Goal: Task Accomplishment & Management: Complete application form

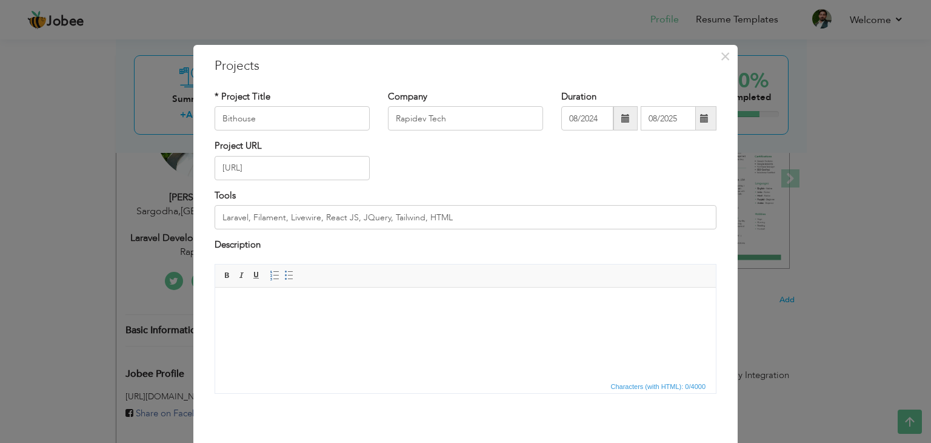
scroll to position [49, 0]
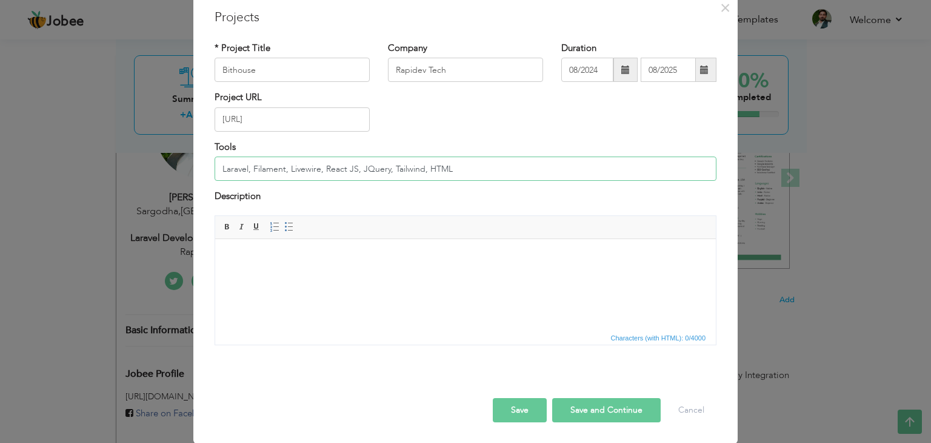
click at [317, 167] on input "Laravel, Filament, Livewire, React JS, JQuery, Tailwind, HTML" at bounding box center [466, 168] width 502 height 24
paste input "REST APIs"
type input "Laravel, Filament, Livewire, Thirdweb, Web3, REST APIs, Third Party APIs, React…"
click at [292, 275] on html at bounding box center [465, 256] width 501 height 37
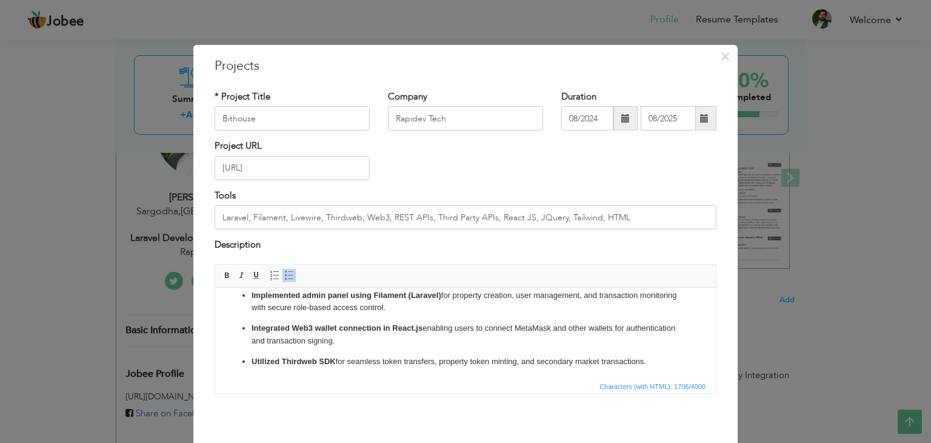
scroll to position [47, 0]
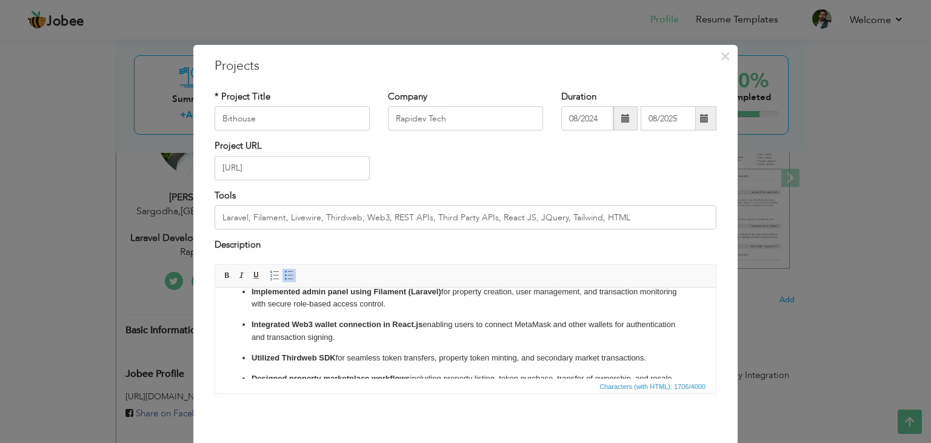
click at [394, 340] on p "Integrated Web3 wallet connection in React.js enabling users to connect MetaMas…" at bounding box center [466, 330] width 428 height 25
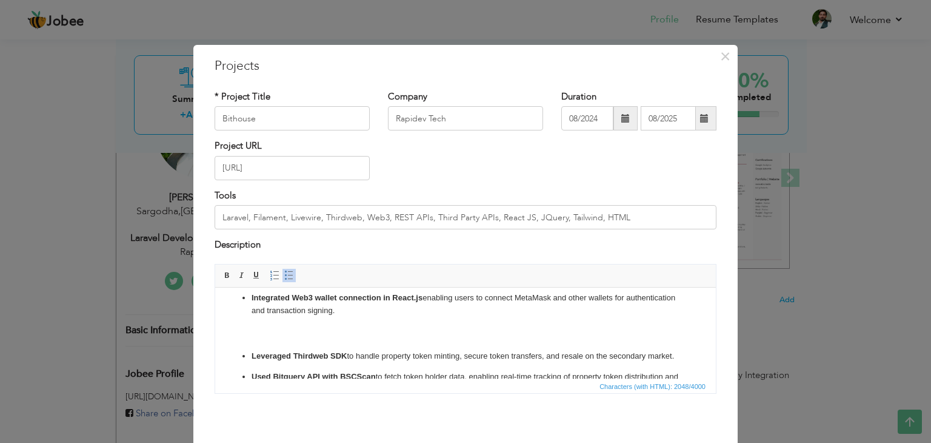
scroll to position [72, 0]
click at [295, 347] on ul "Developed a blockchain-based property tokenization platform where users can buy…" at bounding box center [465, 415] width 477 height 377
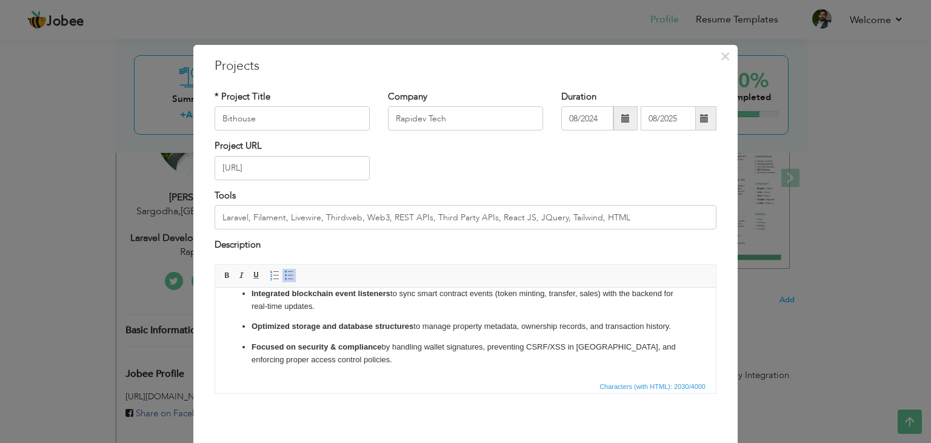
scroll to position [49, 0]
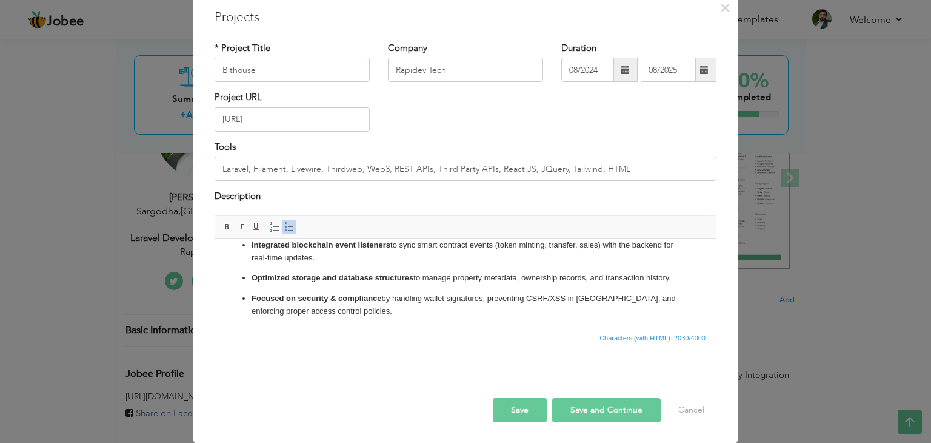
click at [580, 406] on button "Save and Continue" at bounding box center [606, 410] width 109 height 24
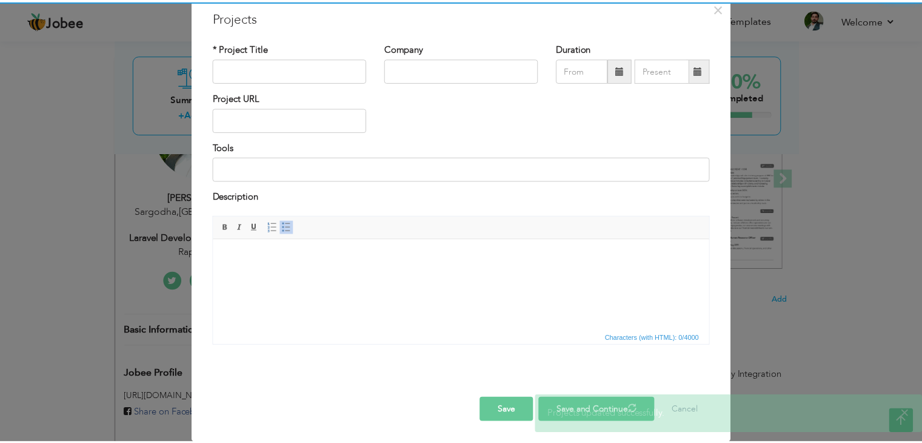
scroll to position [0, 0]
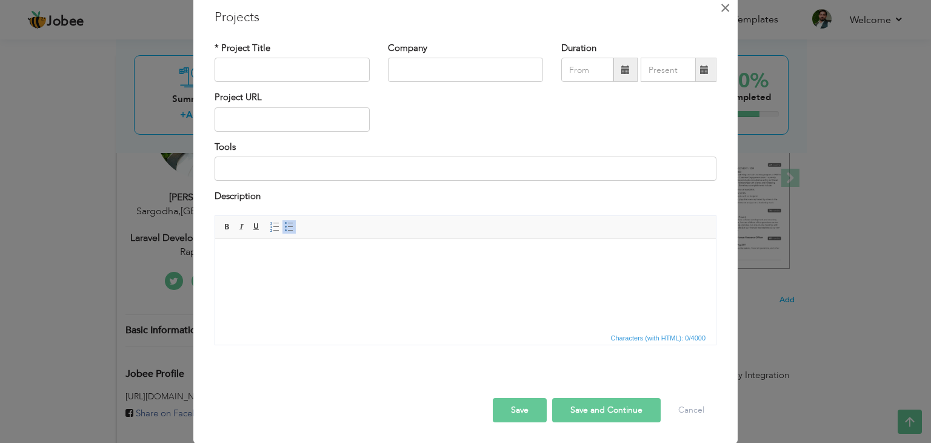
click at [720, 7] on span "×" at bounding box center [725, 8] width 10 height 22
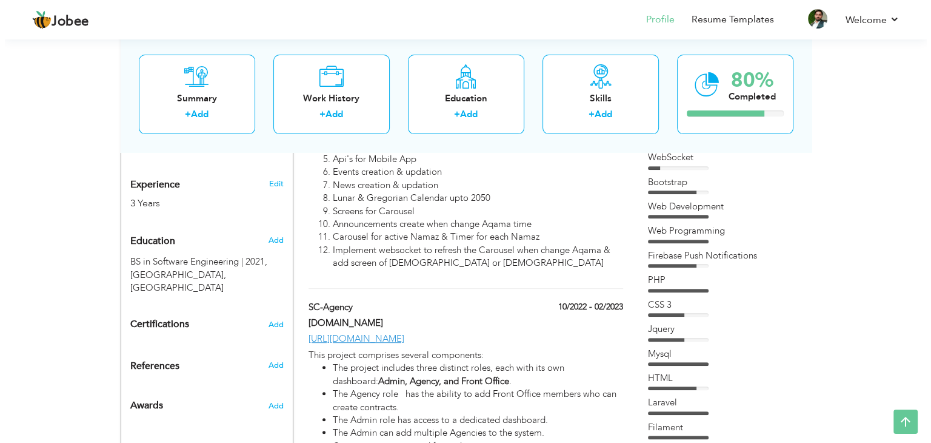
scroll to position [446, 0]
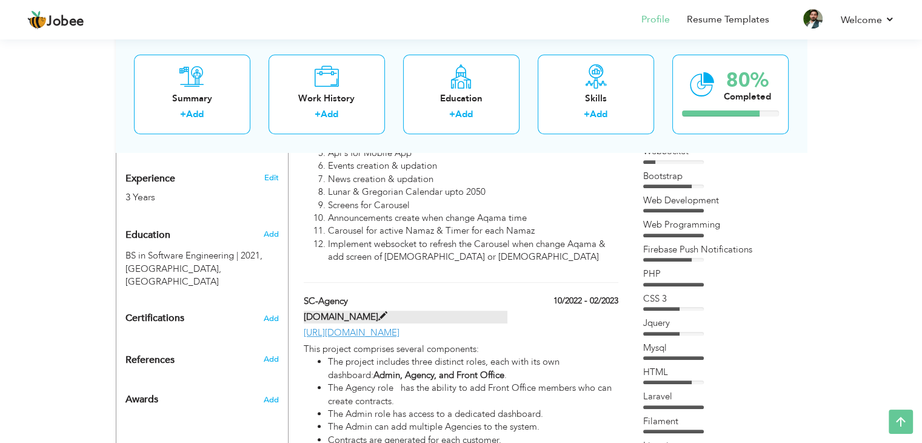
click at [345, 310] on label "Rapidev.tech" at bounding box center [406, 316] width 204 height 13
type input "SC-Agency"
type input "Rapidev.tech"
type input "10/2022"
type input "02/2023"
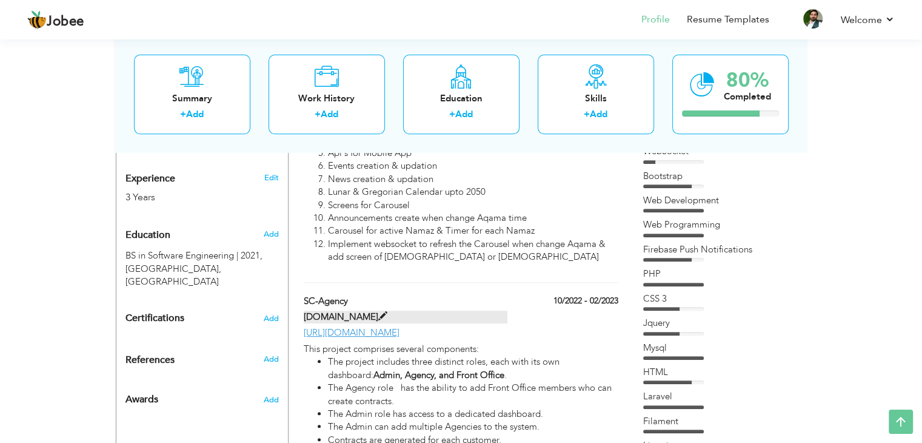
type input "https://s-lux.sc-agency.tech"
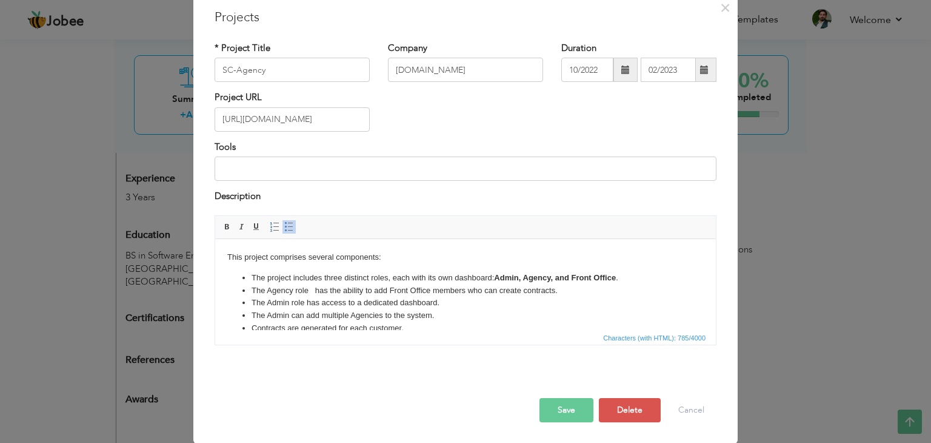
scroll to position [0, 0]
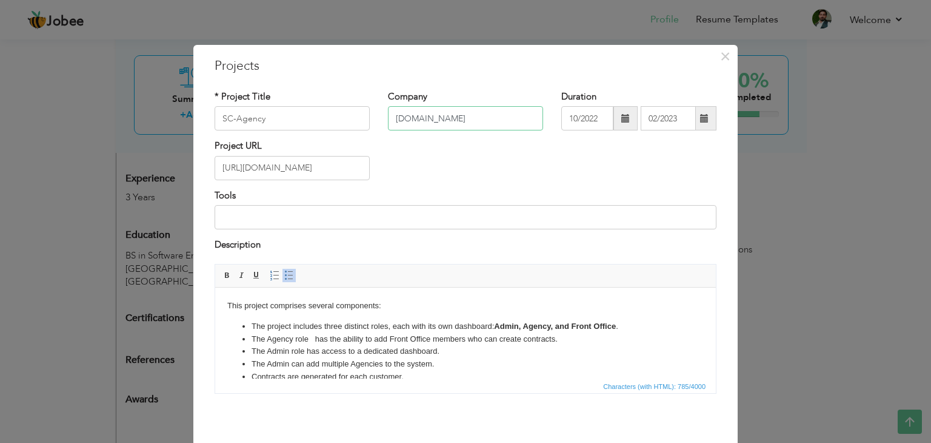
click at [425, 119] on input "Rapidev.tech" at bounding box center [465, 118] width 155 height 24
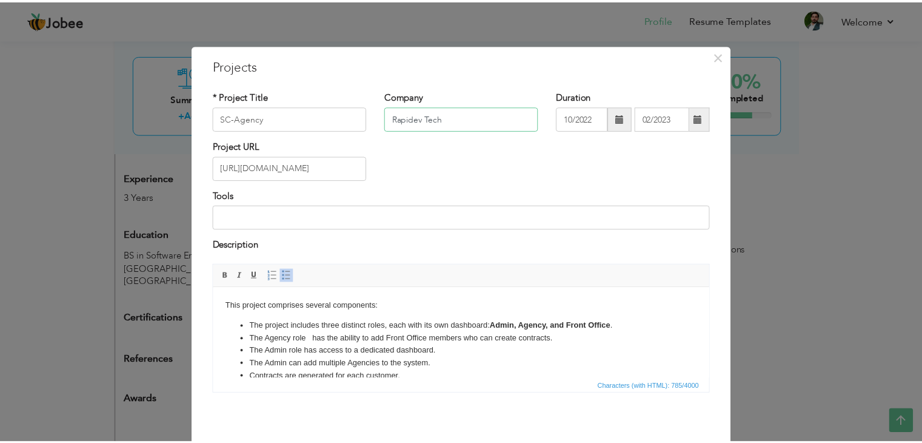
scroll to position [49, 0]
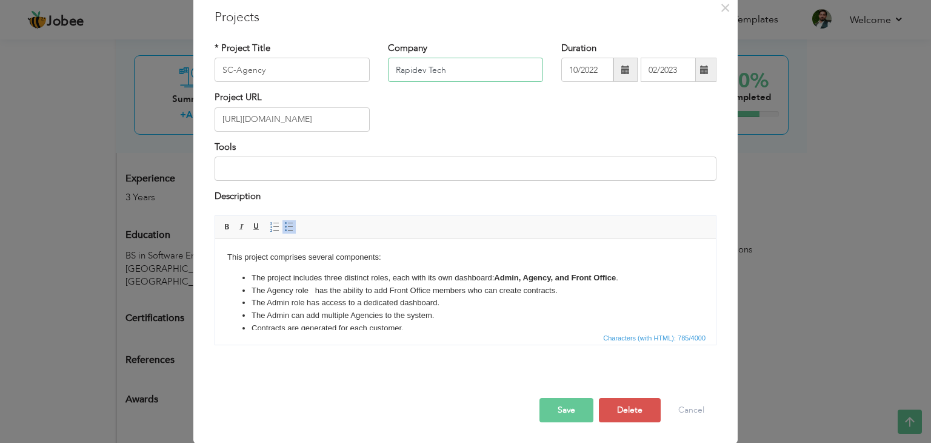
type input "Rapidev Tech"
click at [572, 412] on button "Save" at bounding box center [567, 410] width 54 height 24
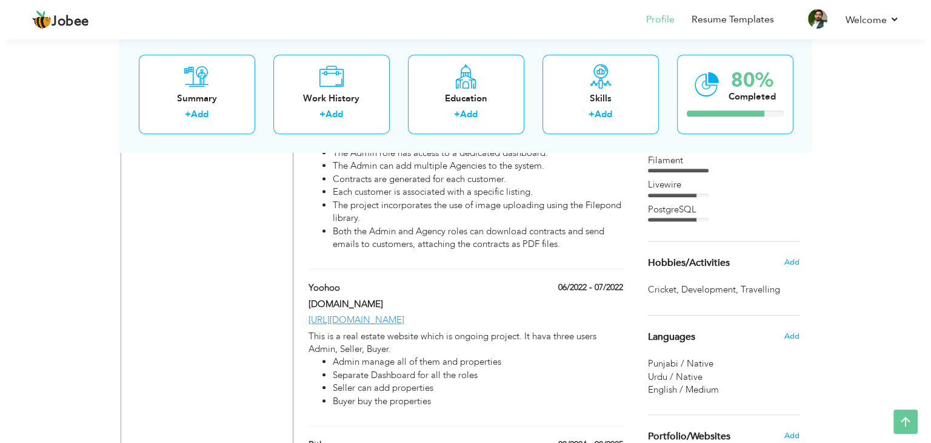
scroll to position [712, 0]
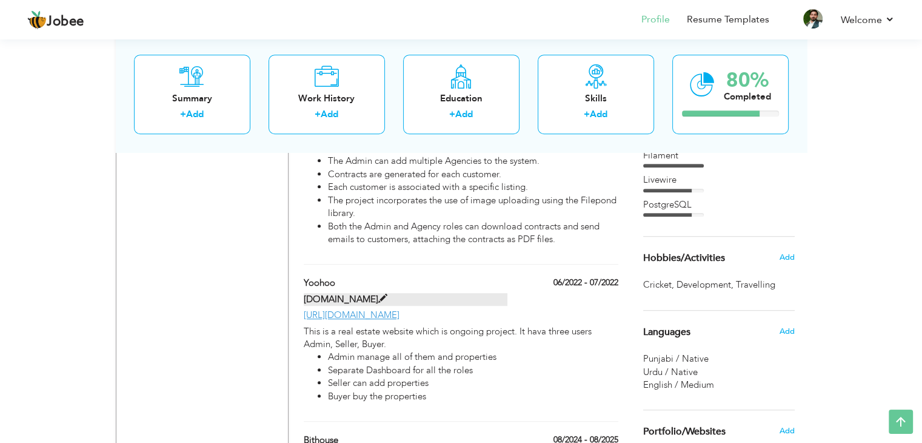
click at [344, 293] on label "Rapidev.tech" at bounding box center [406, 299] width 204 height 13
type input "Yoohoo"
type input "Rapidev.tech"
type input "06/2022"
type input "07/2022"
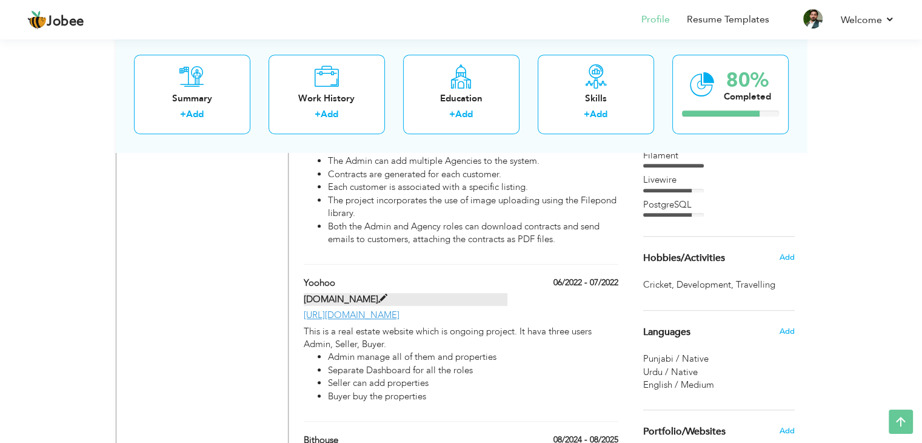
type input "https://yoohoohomes.com"
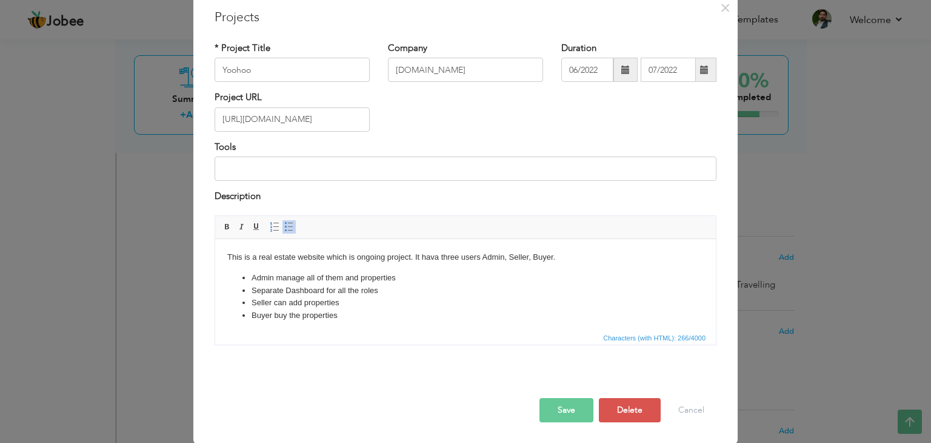
scroll to position [0, 0]
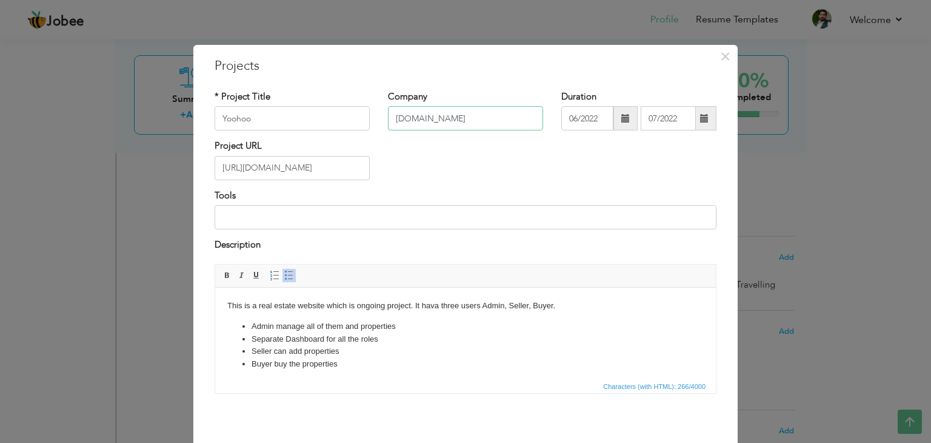
click at [426, 122] on input "Rapidev.tech" at bounding box center [465, 118] width 155 height 24
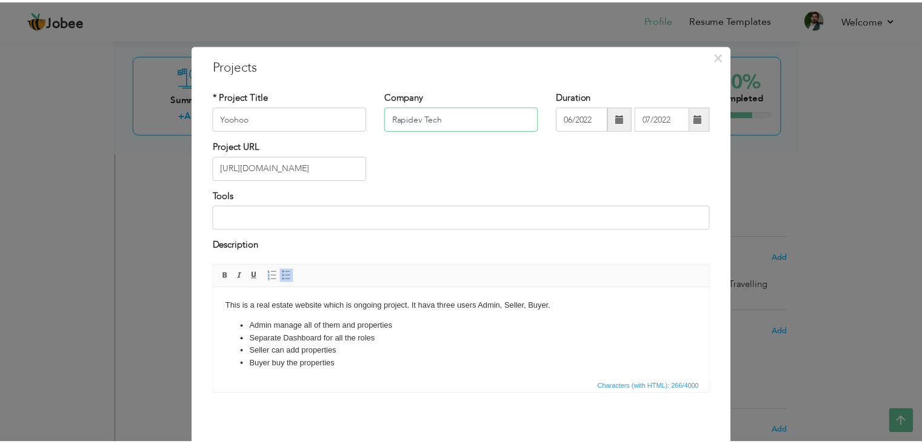
scroll to position [49, 0]
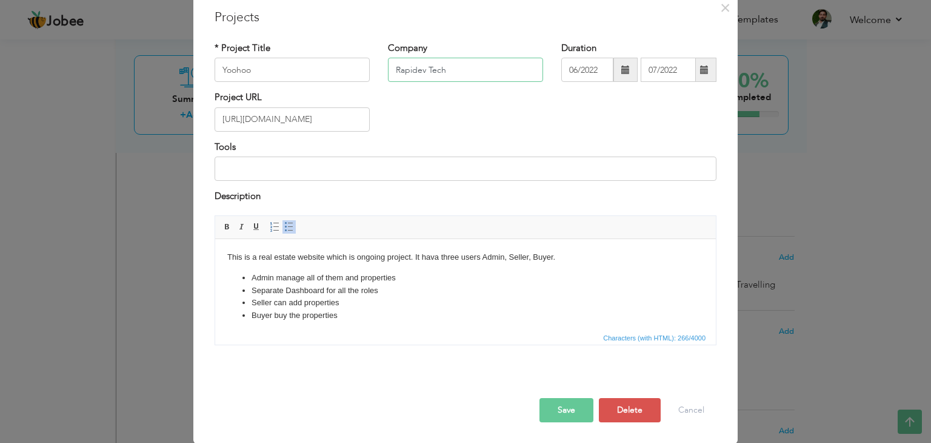
type input "Rapidev Tech"
click at [564, 403] on button "Save" at bounding box center [567, 410] width 54 height 24
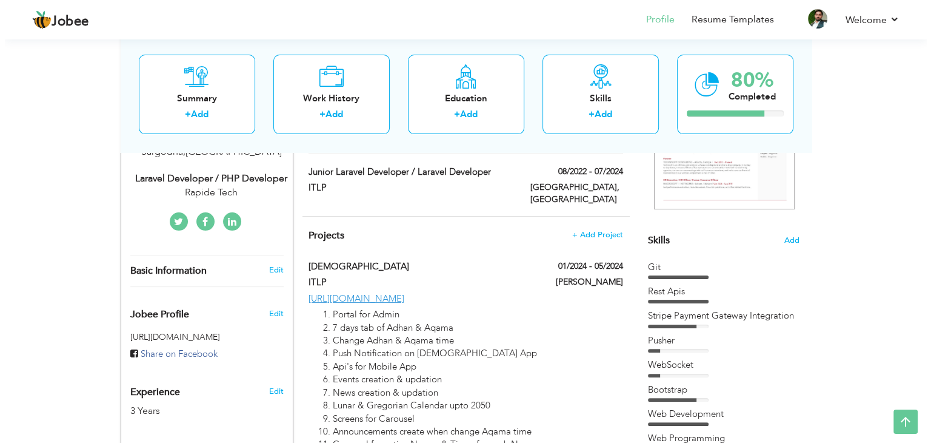
scroll to position [233, 0]
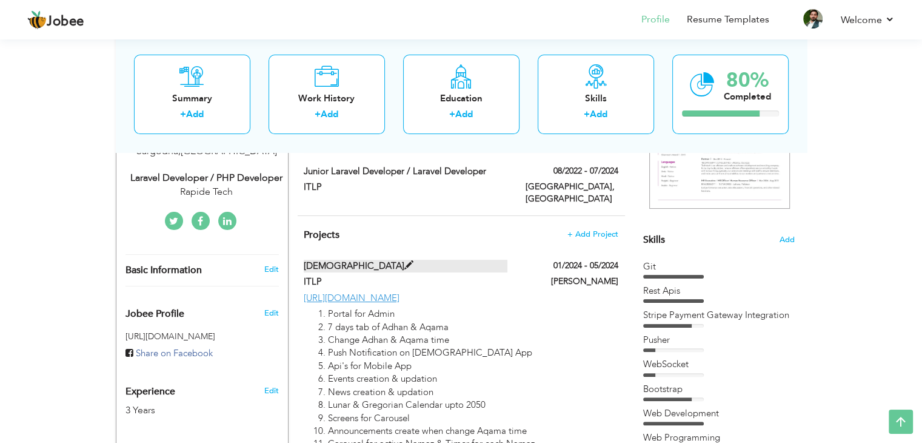
click at [412, 260] on label "Taqwa Masjid" at bounding box center [406, 266] width 204 height 13
type input "Taqwa Masjid"
type input "ITLP"
type input "01/2024"
type input "05/2024"
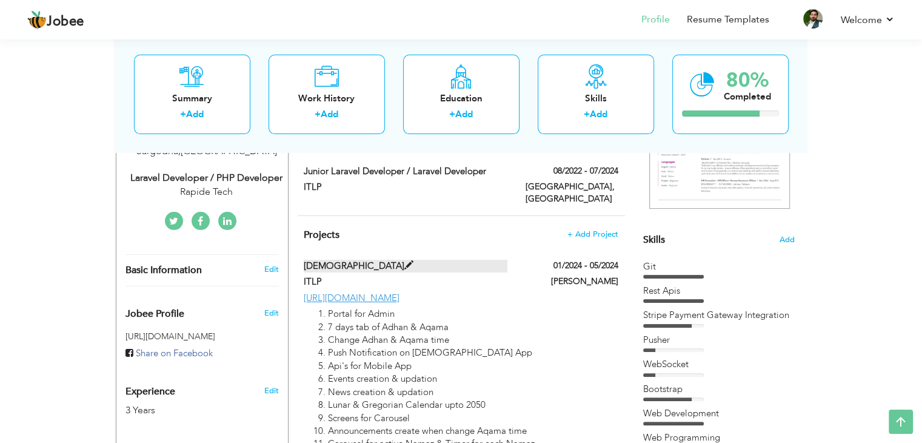
type input "https://taqwa-masjid.digione.com.au"
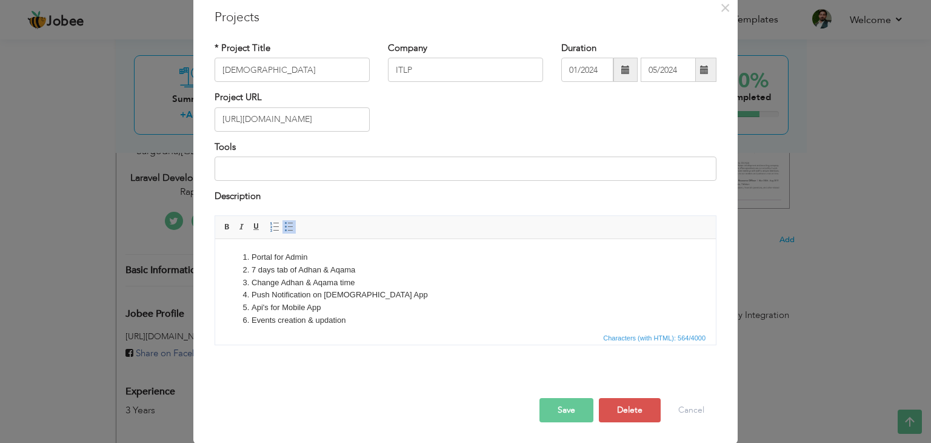
scroll to position [0, 0]
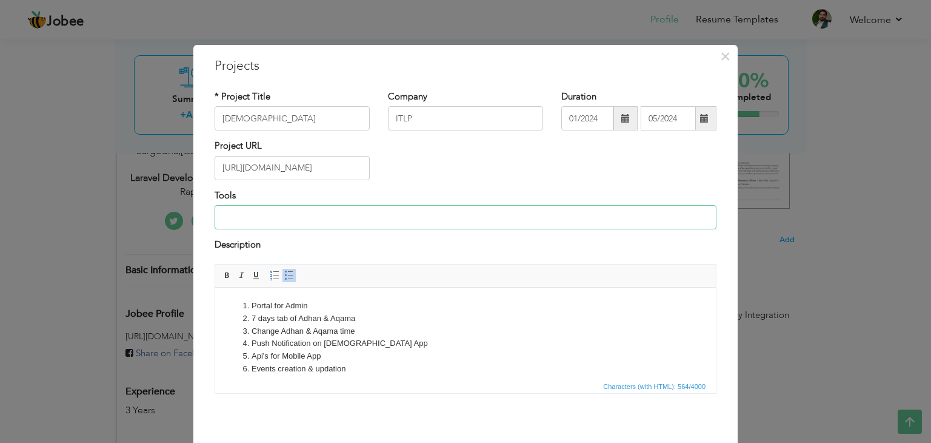
click at [301, 218] on input at bounding box center [466, 217] width 502 height 24
click at [296, 217] on input "Laravel, JQuery, FCM, Bootstrap 5, HTML, CSS" at bounding box center [466, 217] width 502 height 24
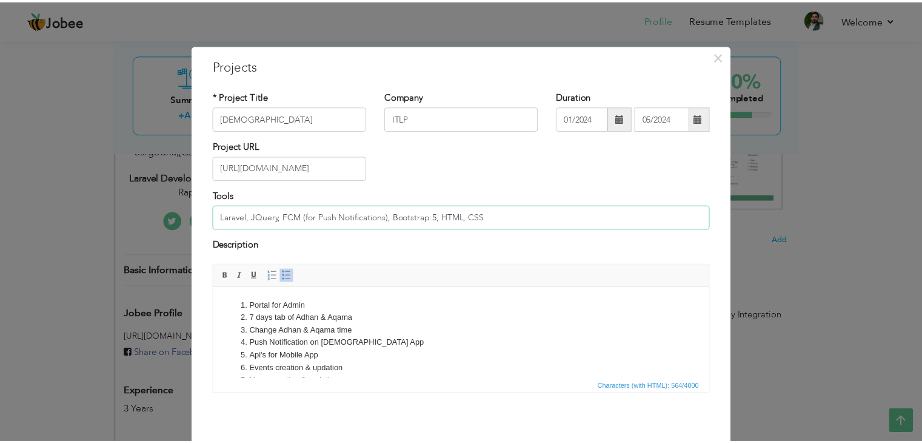
scroll to position [49, 0]
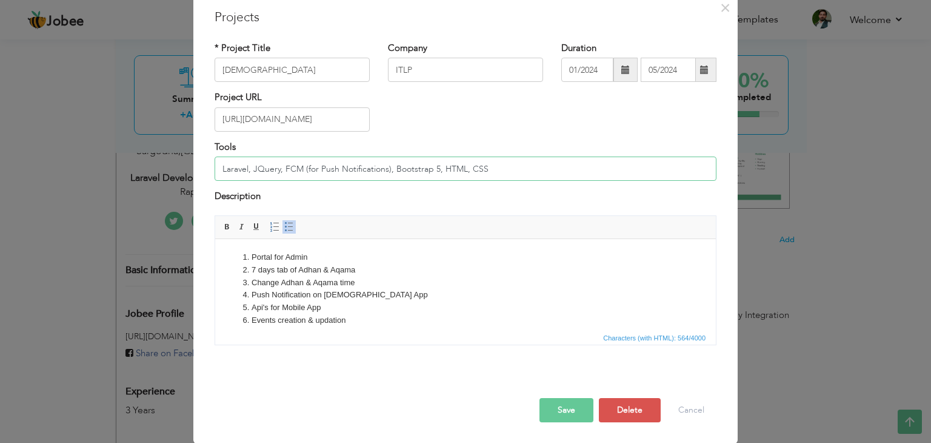
type input "Laravel, JQuery, FCM (for Push Notifications), Bootstrap 5, HTML, CSS"
click at [565, 402] on button "Save" at bounding box center [567, 410] width 54 height 24
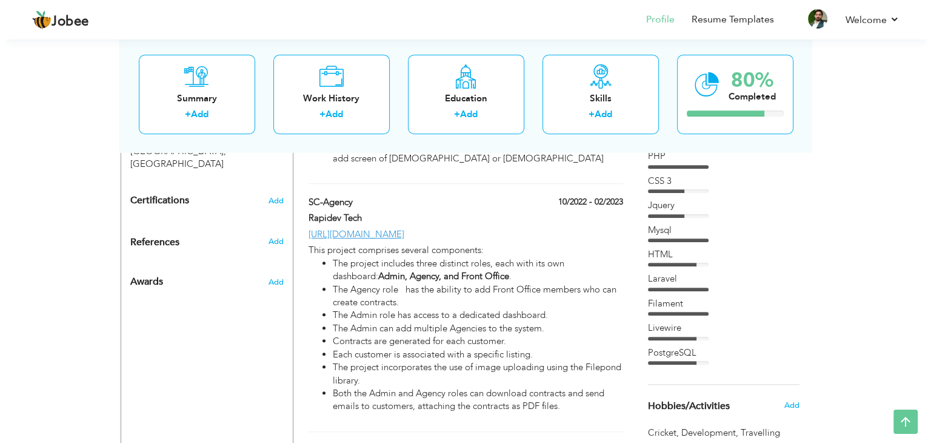
scroll to position [563, 0]
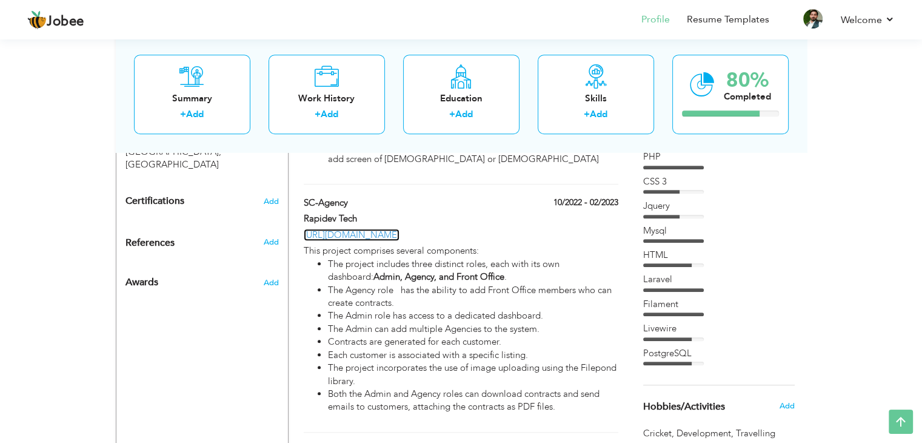
click at [398, 229] on link "https://s-lux.sc-agency.tech" at bounding box center [352, 235] width 96 height 12
click at [354, 212] on label "Rapidev Tech" at bounding box center [406, 218] width 204 height 13
type input "SC-Agency"
type input "Rapidev Tech"
type input "10/2022"
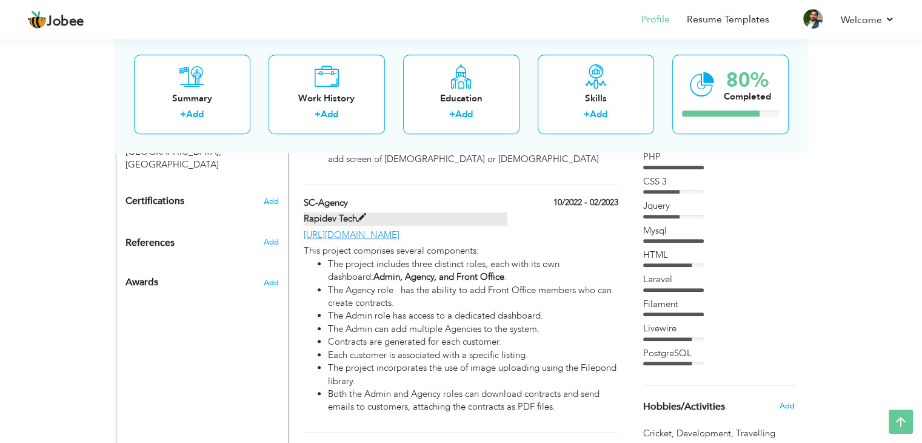
type input "02/2023"
type input "https://s-lux.sc-agency.tech"
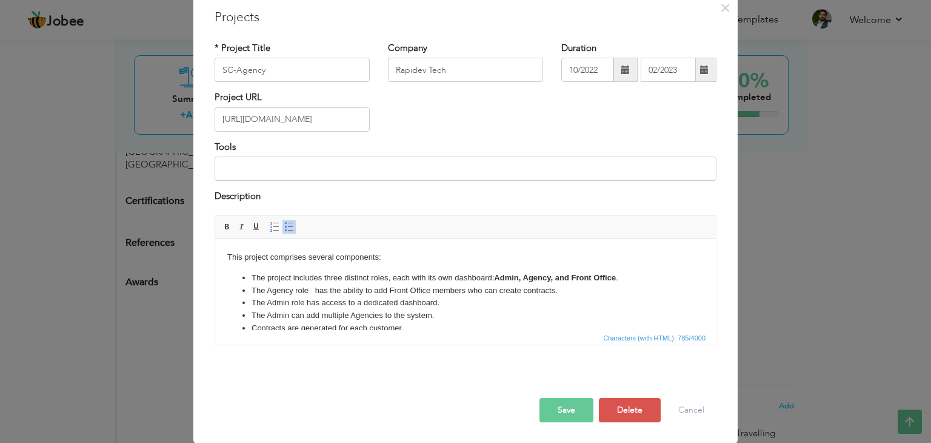
scroll to position [0, 0]
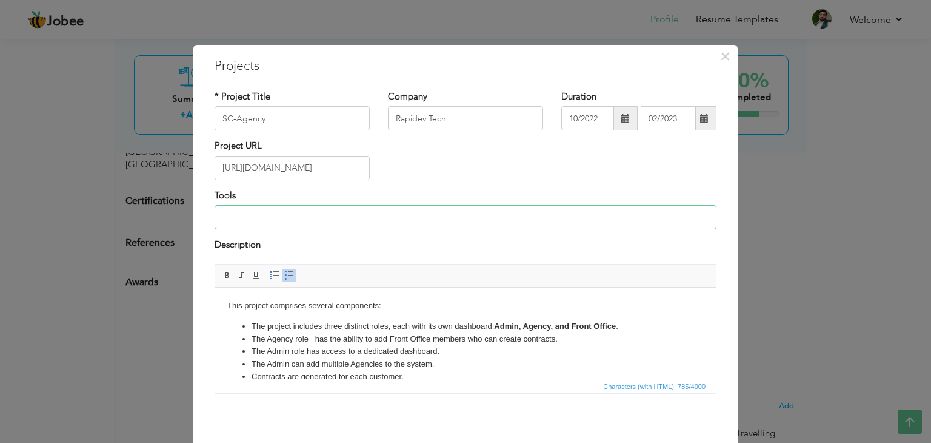
click at [317, 216] on input at bounding box center [466, 217] width 502 height 24
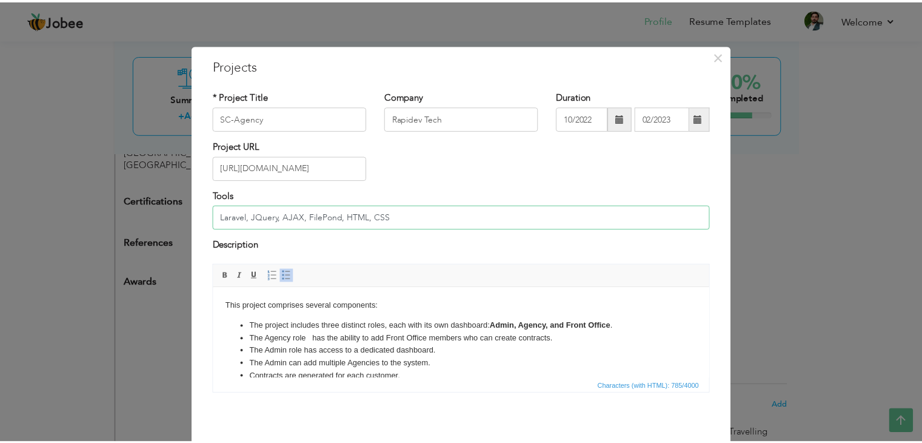
scroll to position [49, 0]
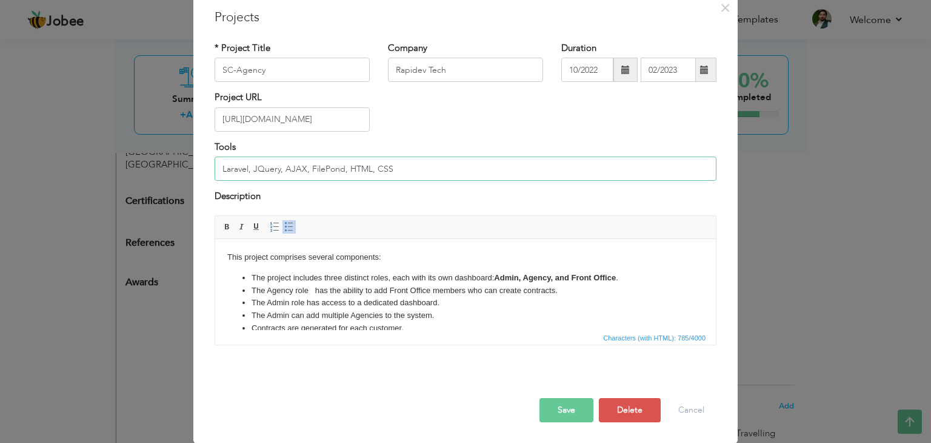
type input "Laravel, JQuery, AJAX, FilePond, HTML, CSS"
click at [573, 400] on button "Save" at bounding box center [567, 410] width 54 height 24
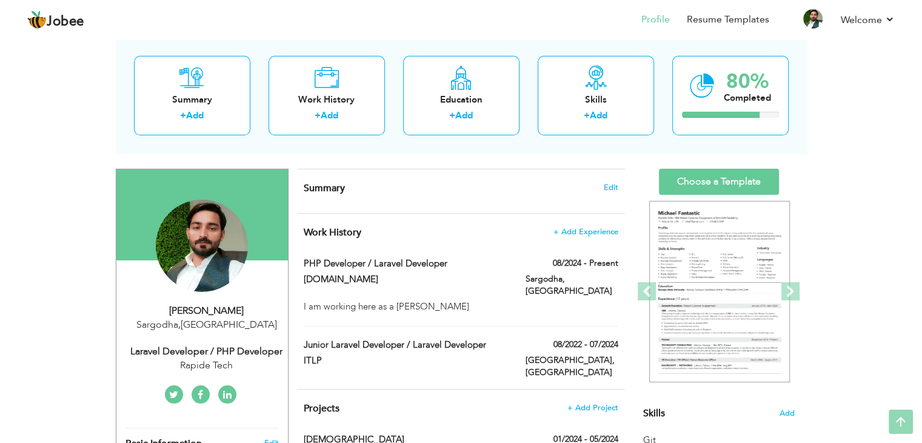
scroll to position [0, 0]
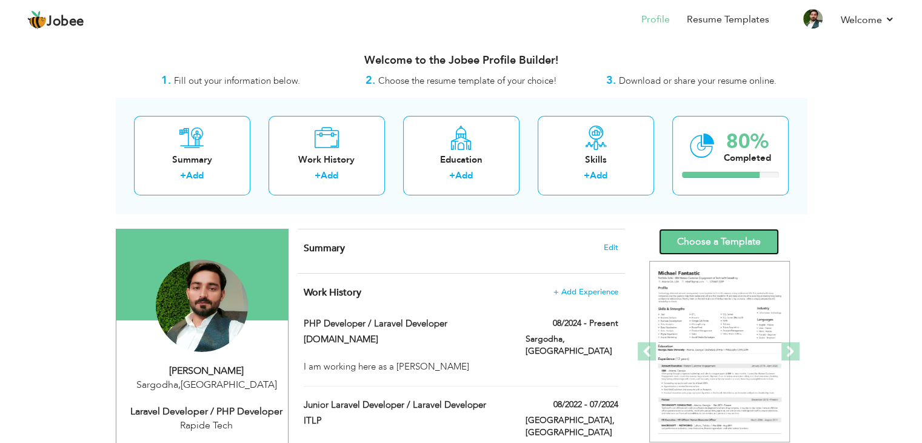
click at [742, 241] on link "Choose a Template" at bounding box center [719, 242] width 120 height 26
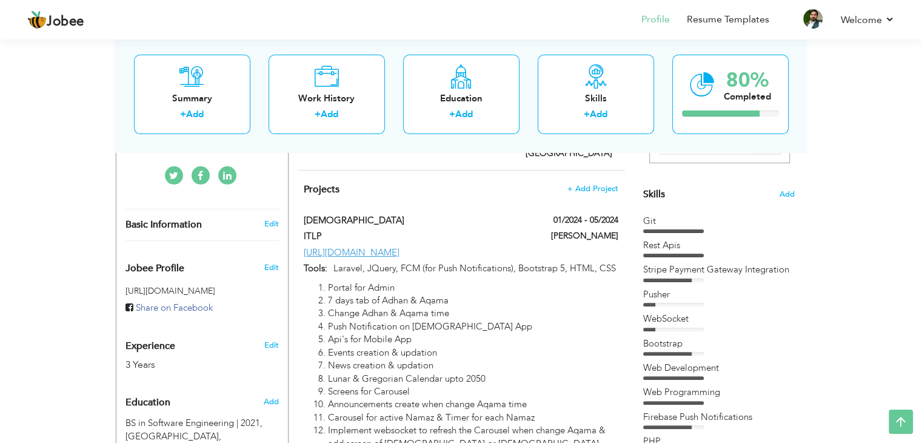
scroll to position [293, 0]
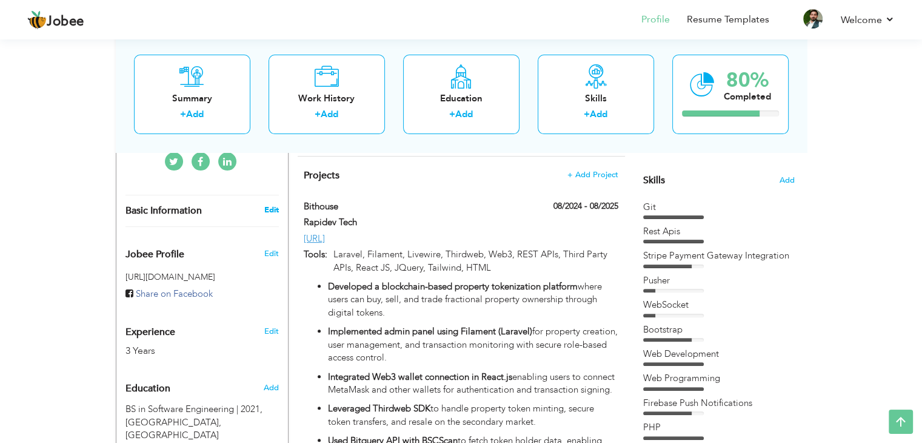
click at [270, 211] on link "Edit" at bounding box center [271, 209] width 15 height 11
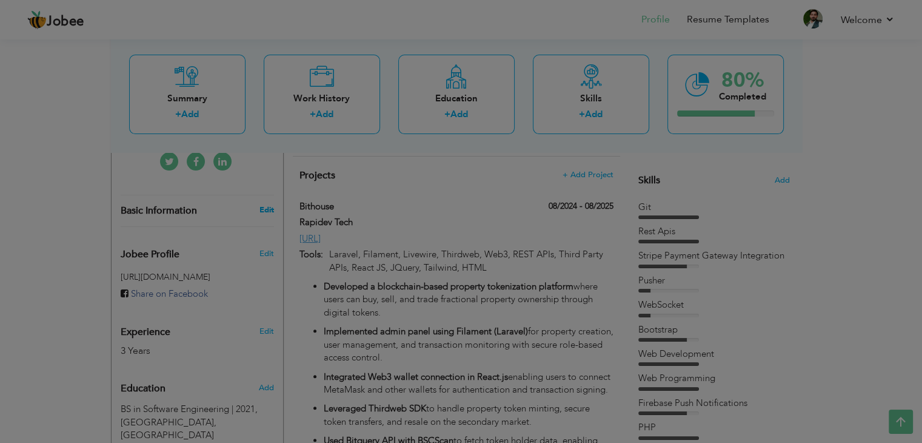
type input "Muhammad"
type input "Sheraz"
type input "03262124712"
select select "number:166"
type input "Sargodha"
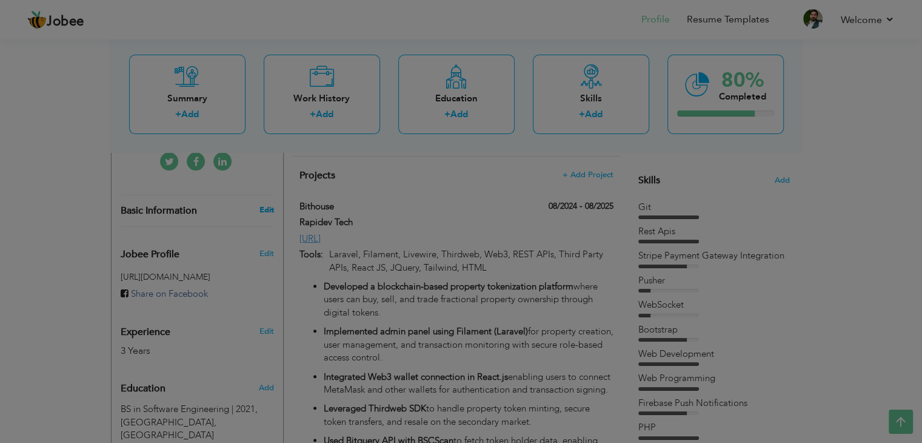
select select "number:5"
type input "Rapide Tech"
type input "Laravel Developer / PHP Developer"
type input "https://www.linkedin.com/in/muhammad-sheraz-a94372223/"
type input "https://web.facebook.com/hafiz.sheraz.986"
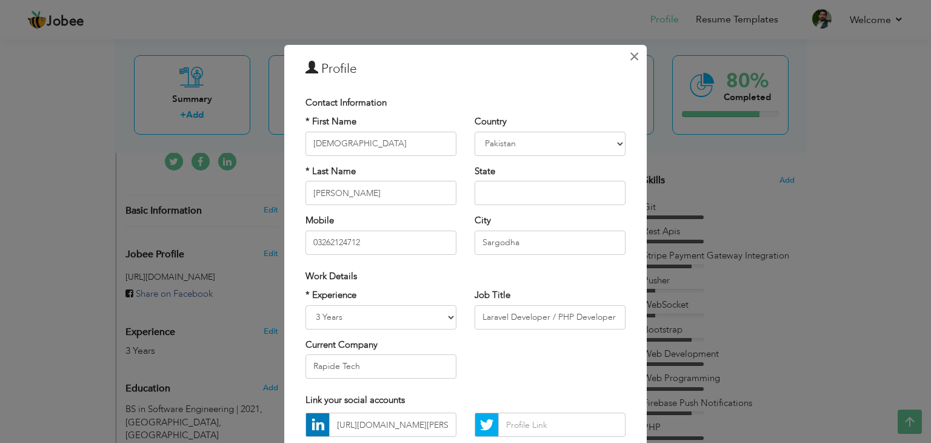
click at [631, 55] on span "×" at bounding box center [634, 56] width 10 height 22
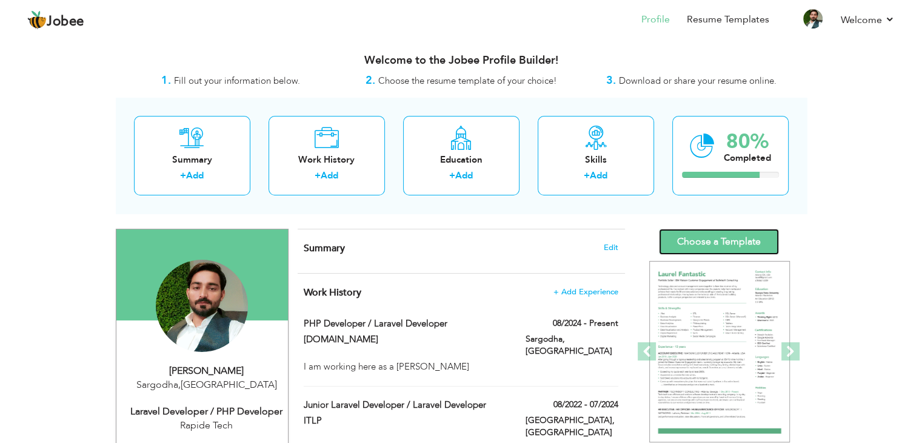
click at [694, 234] on link "Choose a Template" at bounding box center [719, 242] width 120 height 26
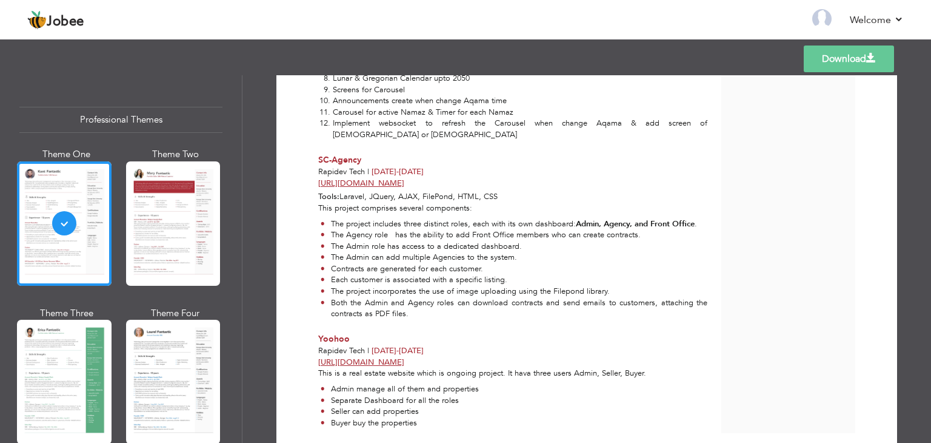
scroll to position [929, 0]
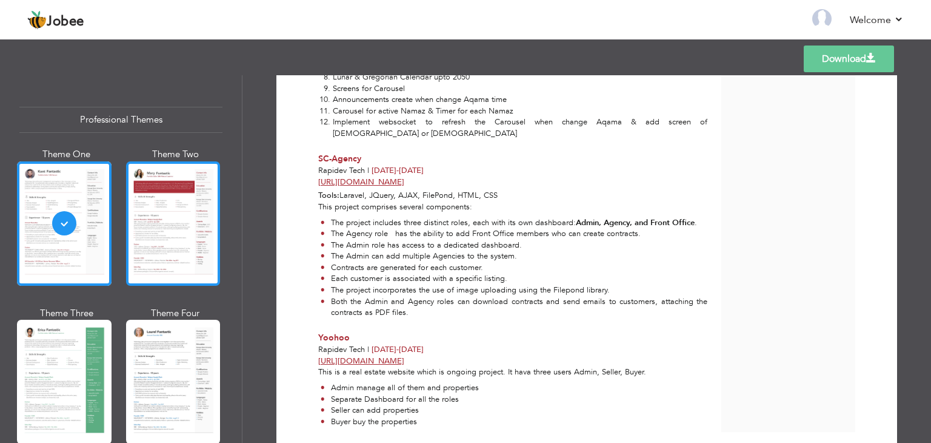
click at [167, 212] on div at bounding box center [173, 223] width 95 height 124
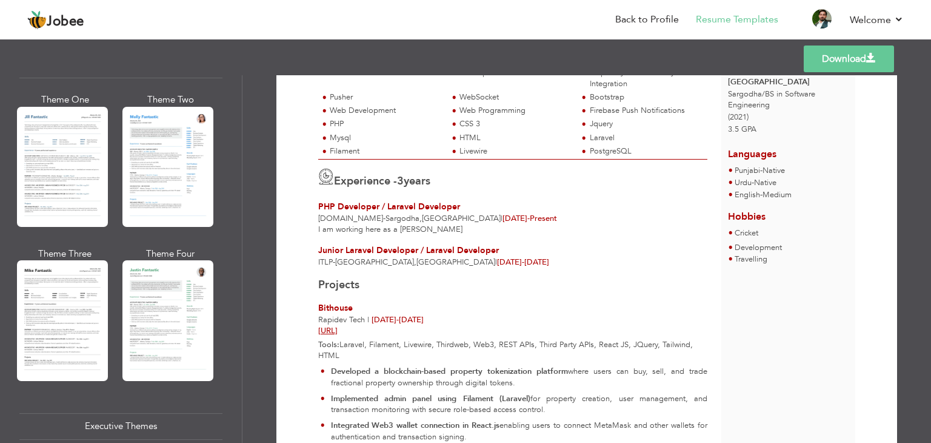
scroll to position [581, 0]
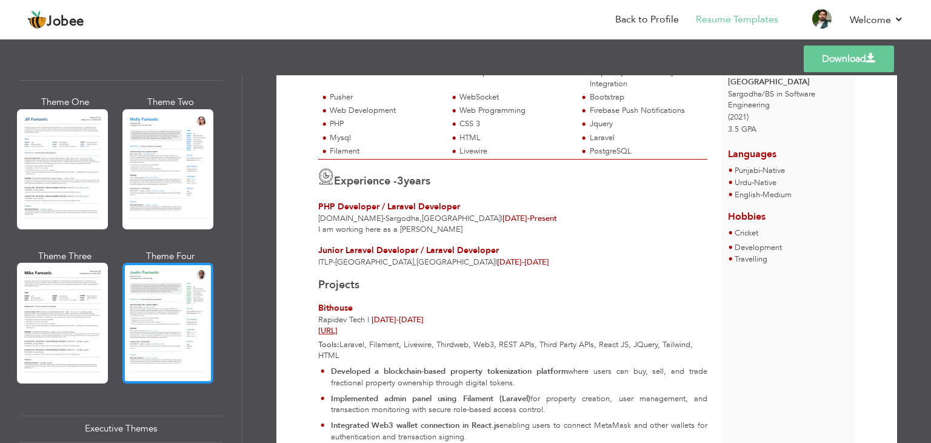
click at [175, 292] on div at bounding box center [167, 323] width 91 height 120
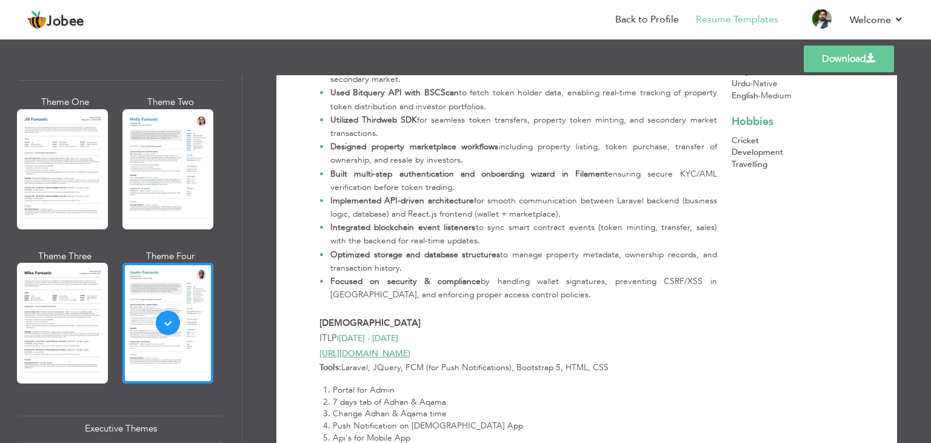
scroll to position [435, 0]
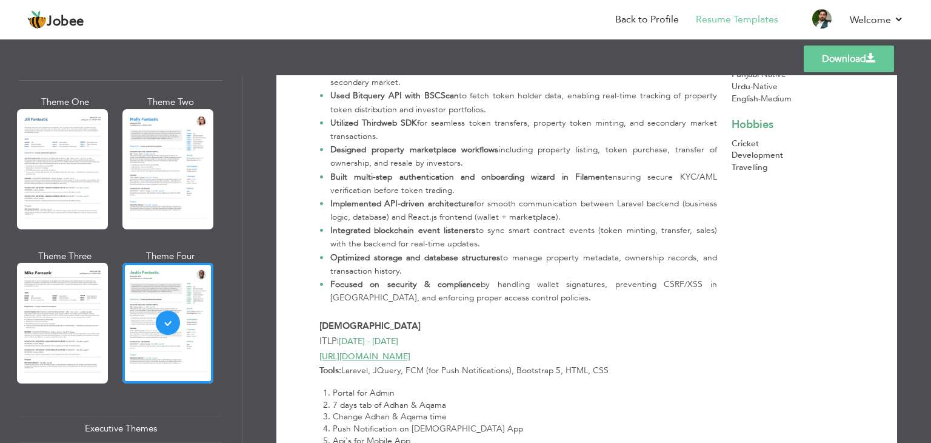
click at [827, 54] on link "Download" at bounding box center [849, 58] width 90 height 27
